Goal: Transaction & Acquisition: Download file/media

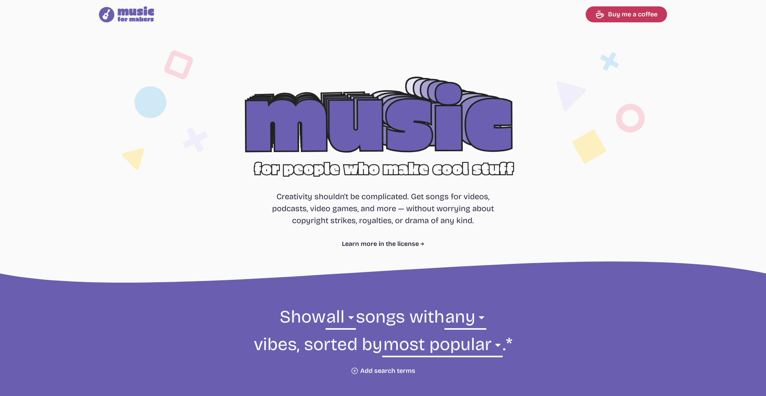
select select "most popular"
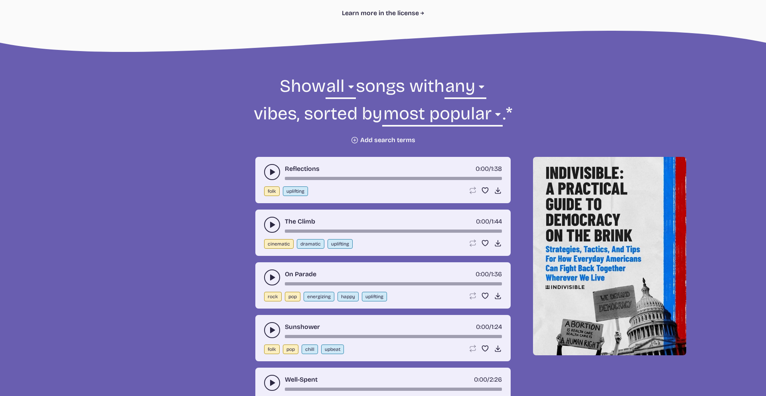
scroll to position [233, 0]
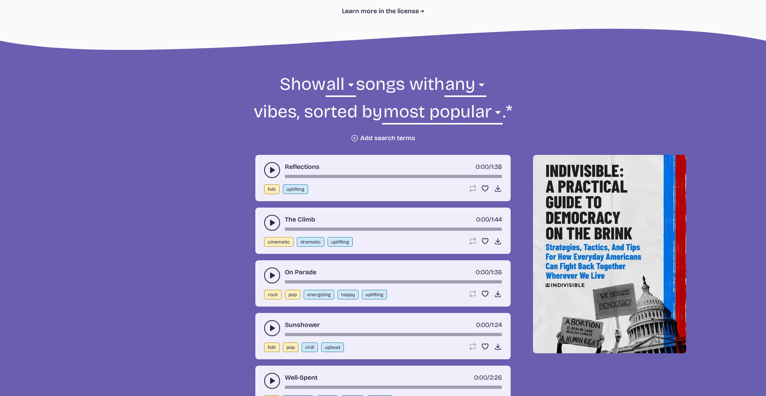
click at [270, 171] on use "play-pause toggle" at bounding box center [272, 170] width 8 height 8
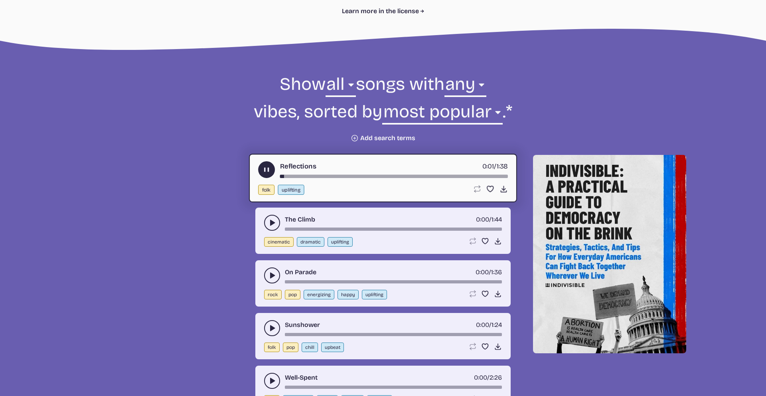
click at [266, 170] on icon "play-pause toggle" at bounding box center [267, 170] width 8 height 8
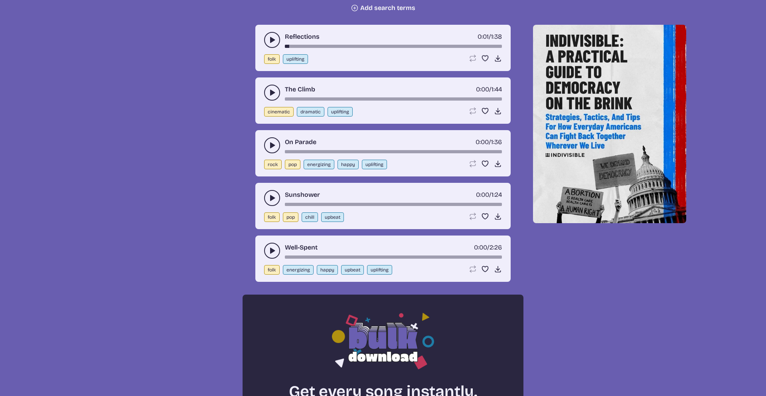
scroll to position [364, 0]
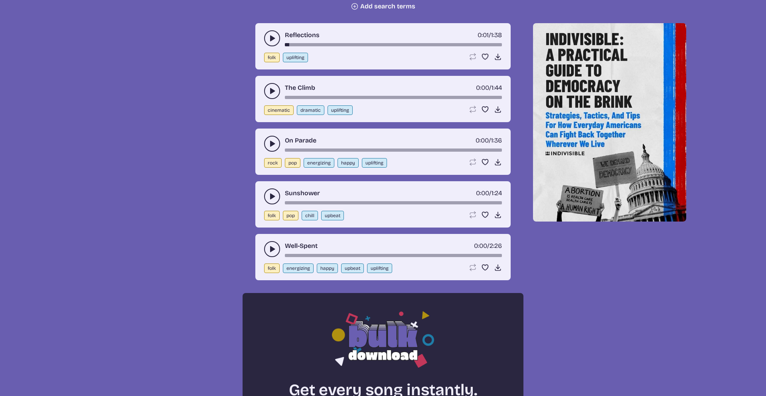
click at [269, 249] on icon "play-pause toggle" at bounding box center [272, 249] width 8 height 8
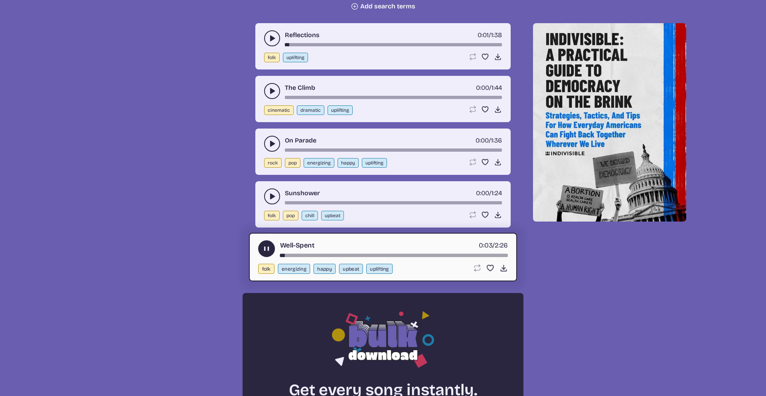
click at [266, 248] on icon "play-pause toggle" at bounding box center [267, 249] width 8 height 8
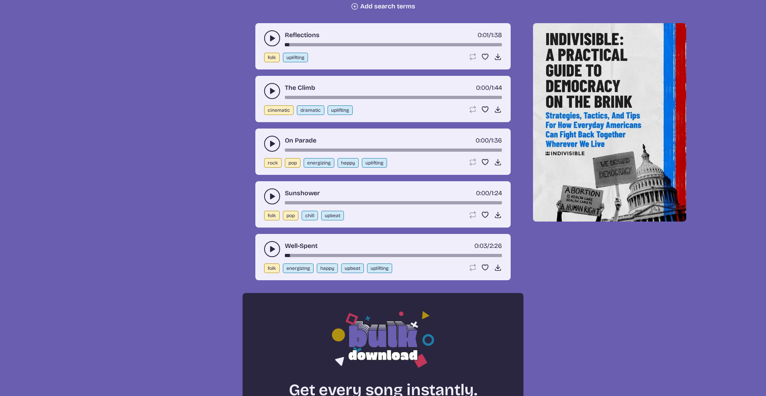
click at [269, 199] on icon "play-pause toggle" at bounding box center [272, 196] width 8 height 8
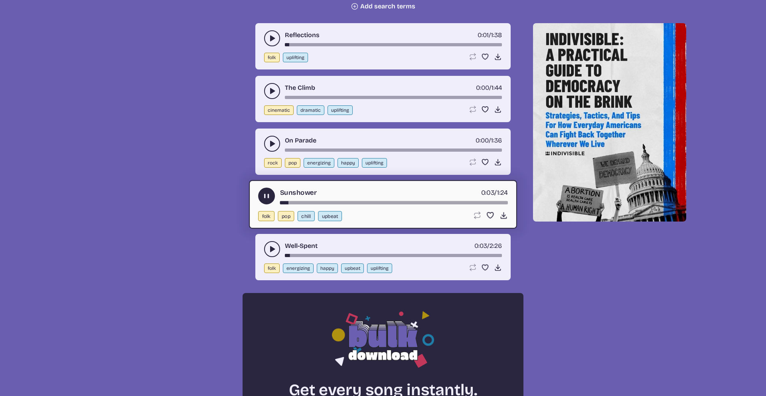
click at [268, 198] on use "play-pause toggle" at bounding box center [267, 196] width 8 height 8
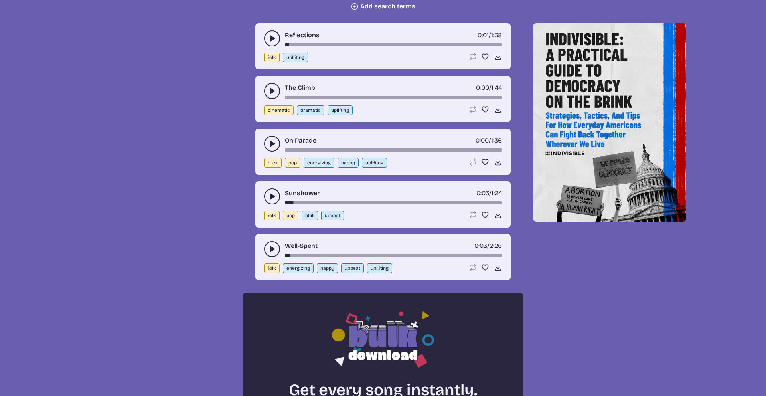
click at [270, 147] on icon "play-pause toggle" at bounding box center [272, 144] width 8 height 8
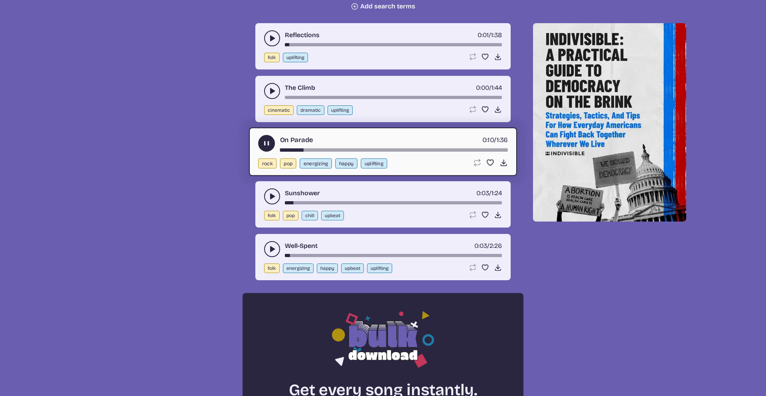
click at [266, 144] on use "play-pause toggle" at bounding box center [267, 143] width 8 height 8
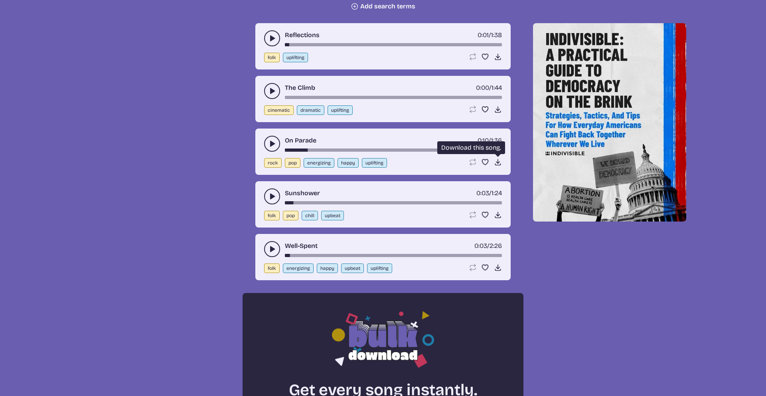
click at [496, 161] on icon "Download song" at bounding box center [498, 162] width 8 height 8
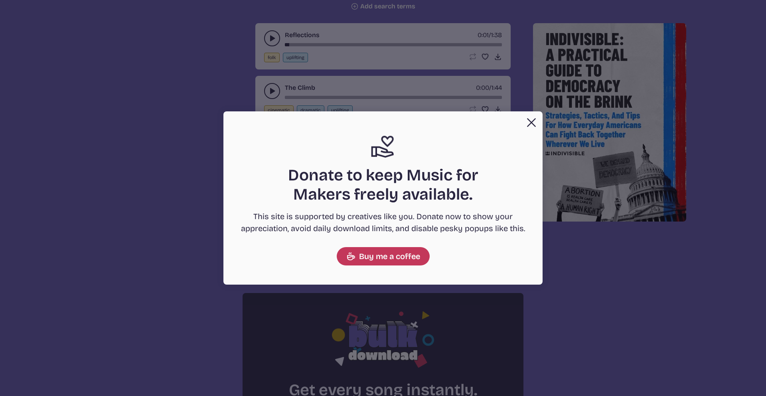
drag, startPoint x: 151, startPoint y: 245, endPoint x: 264, endPoint y: 218, distance: 115.7
click at [152, 245] on button "Close Support icon Donate to keep Music for Makers freely available. This site …" at bounding box center [383, 198] width 766 height 396
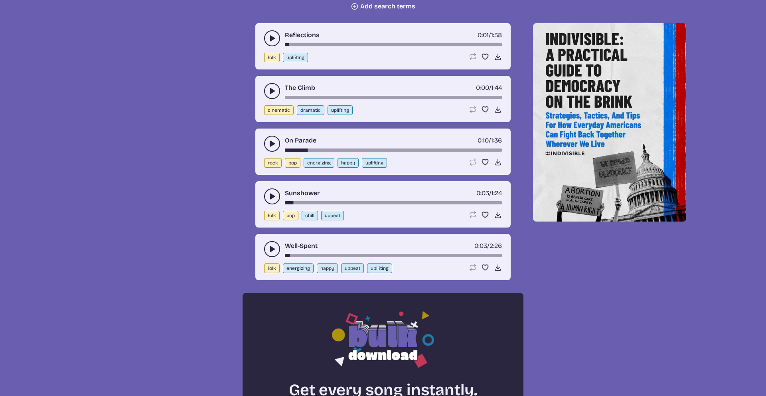
click at [275, 37] on icon "play-pause toggle" at bounding box center [272, 38] width 8 height 8
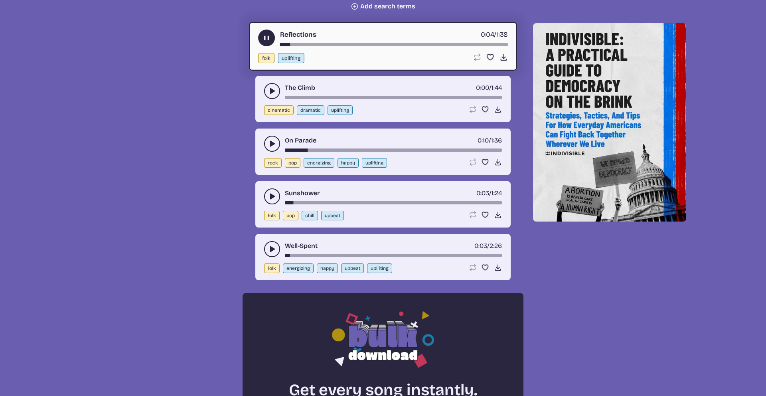
click at [267, 38] on icon "play-pause toggle" at bounding box center [267, 38] width 8 height 8
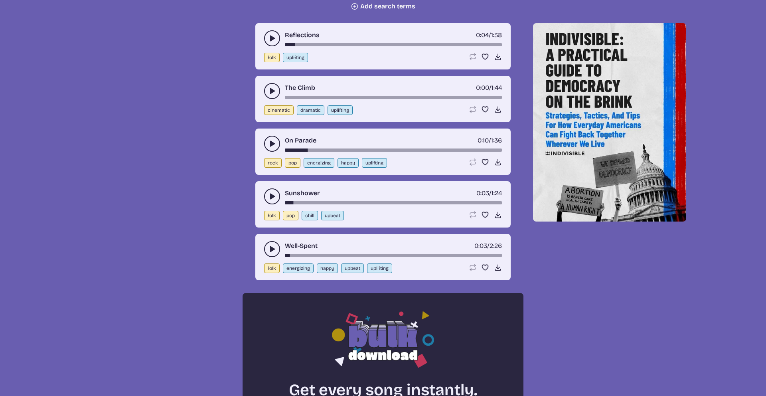
click at [268, 87] on icon "play-pause toggle" at bounding box center [272, 91] width 8 height 8
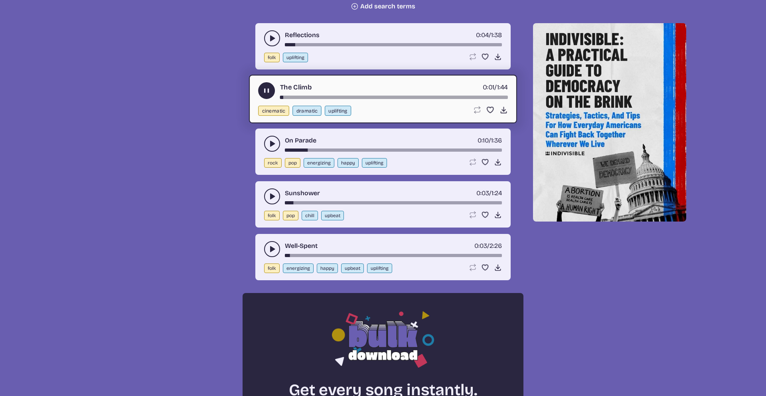
click at [268, 87] on icon "play-pause toggle" at bounding box center [267, 91] width 8 height 8
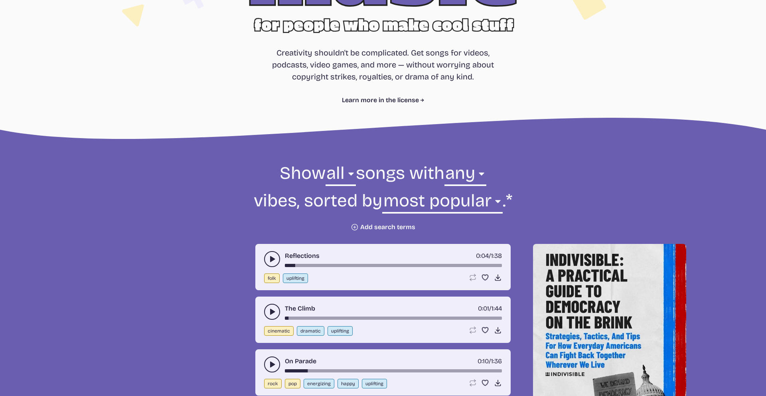
scroll to position [145, 0]
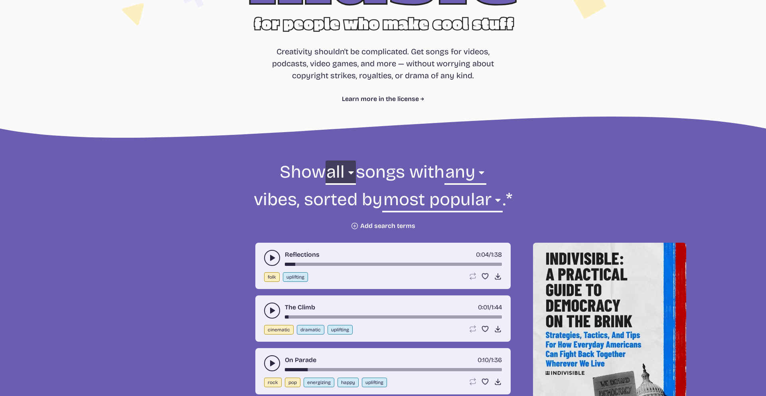
click at [343, 175] on select "all ambient cinematic electronic folk holiday jazz pop rock world" at bounding box center [341, 174] width 30 height 28
click at [481, 174] on select "any aggressive chill contemplative dark dramatic easygoing energizing happy ser…" at bounding box center [466, 174] width 42 height 28
select select "happy"
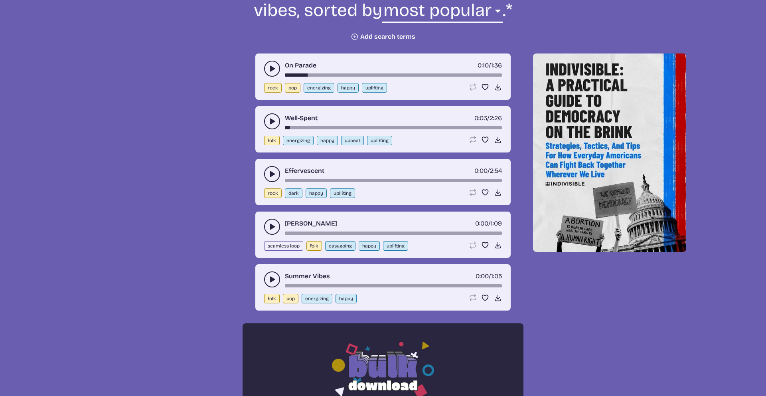
scroll to position [335, 0]
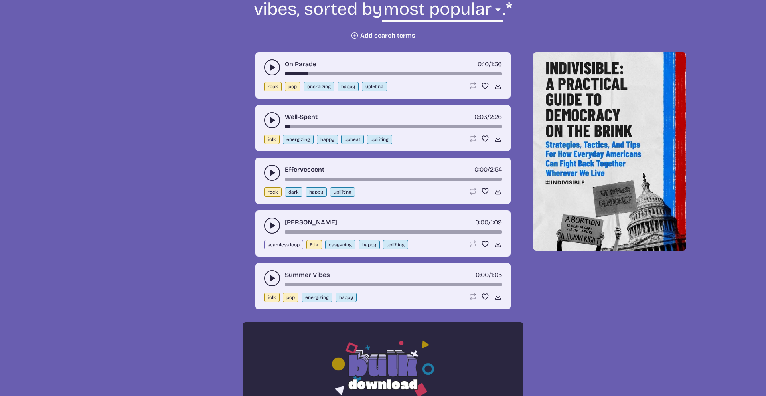
click at [265, 278] on button "play-pause toggle" at bounding box center [272, 278] width 16 height 16
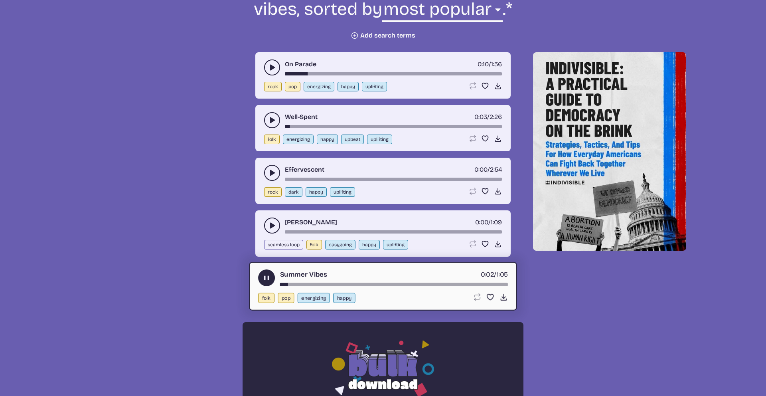
click at [266, 277] on use "play-pause toggle" at bounding box center [267, 278] width 8 height 8
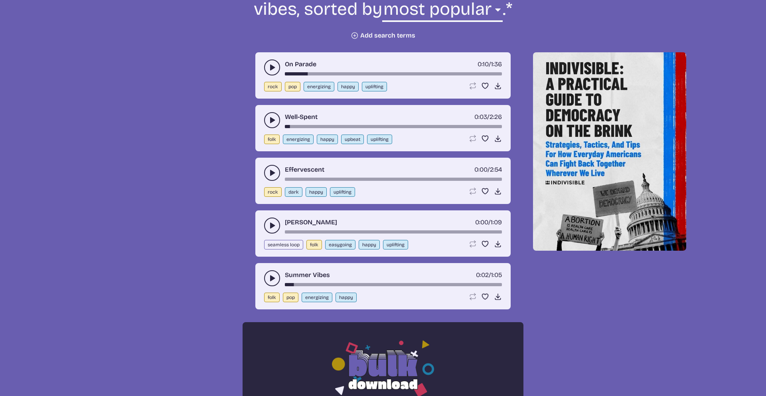
click at [271, 229] on icon "play-pause toggle" at bounding box center [272, 226] width 8 height 8
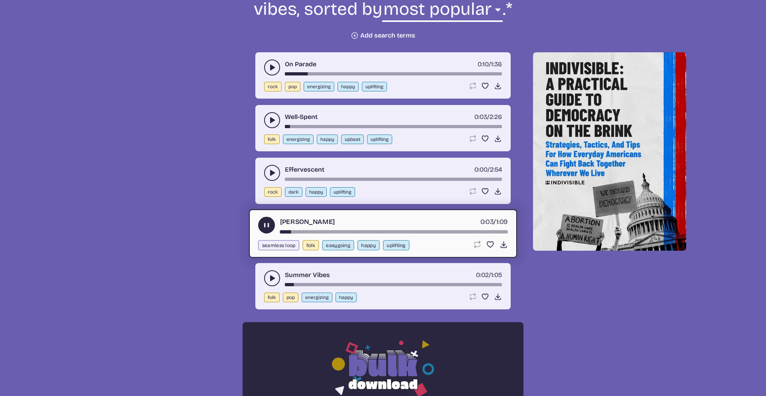
click at [263, 226] on icon "play-pause toggle" at bounding box center [267, 225] width 8 height 8
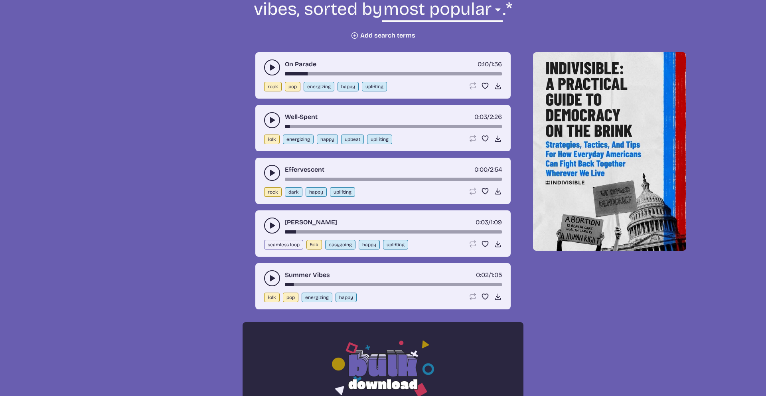
click at [269, 175] on icon "play-pause toggle" at bounding box center [272, 173] width 8 height 8
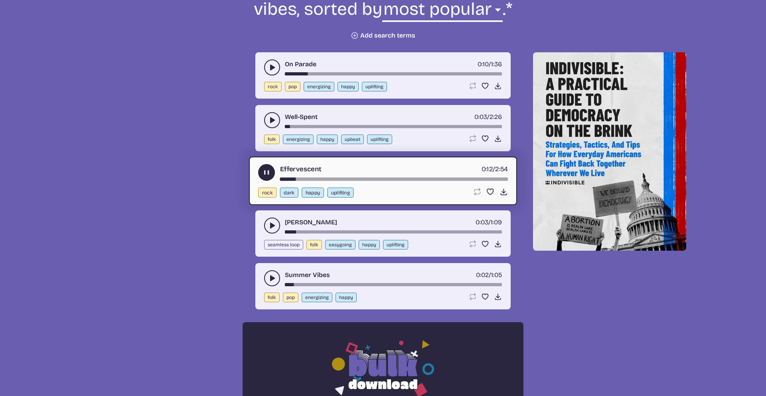
click at [263, 173] on icon "play-pause toggle" at bounding box center [267, 172] width 8 height 8
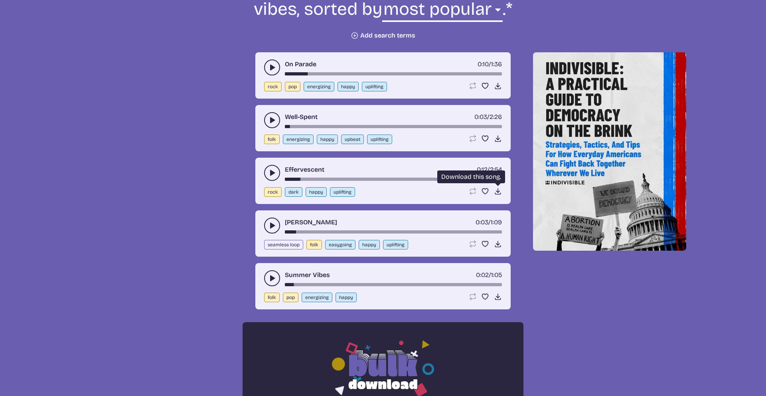
click at [495, 190] on icon "Download song" at bounding box center [498, 191] width 8 height 8
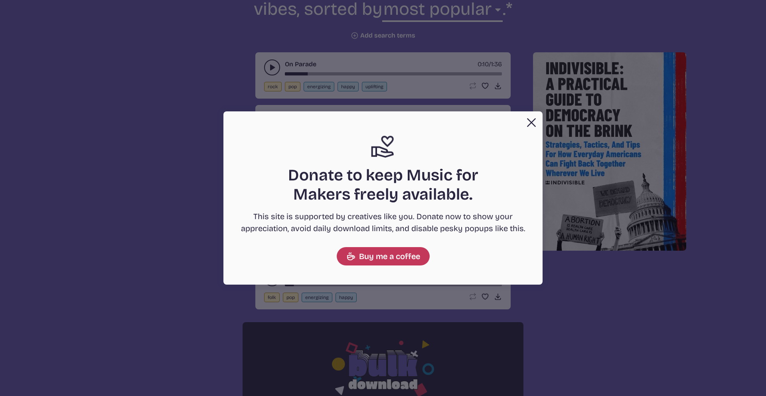
click at [529, 124] on button "Close" at bounding box center [532, 123] width 16 height 16
